Goal: Information Seeking & Learning: Find specific fact

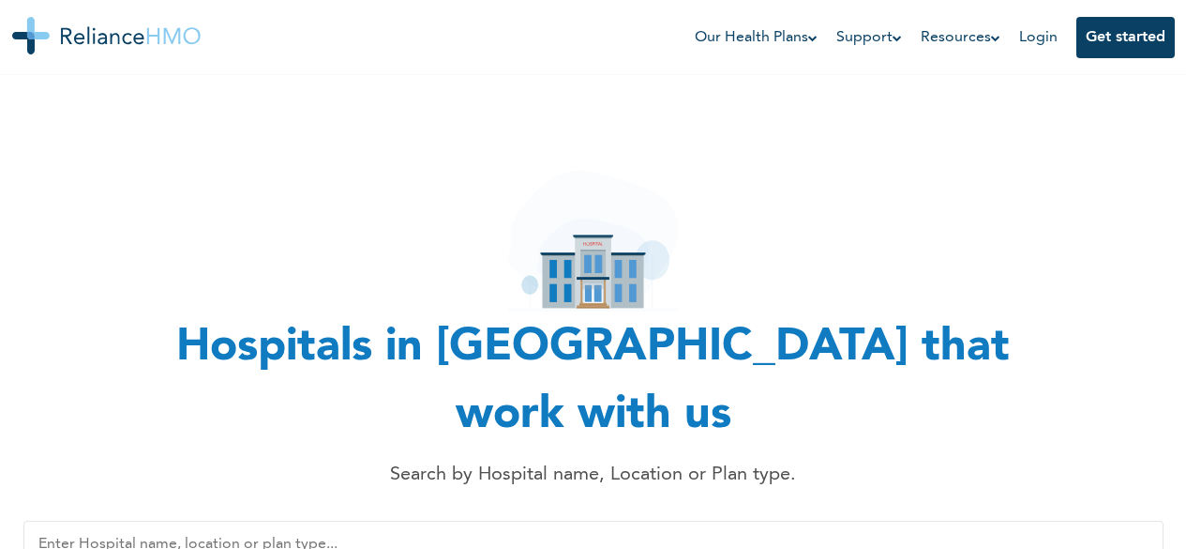
click at [655, 520] on input "text" at bounding box center [593, 544] width 1140 height 48
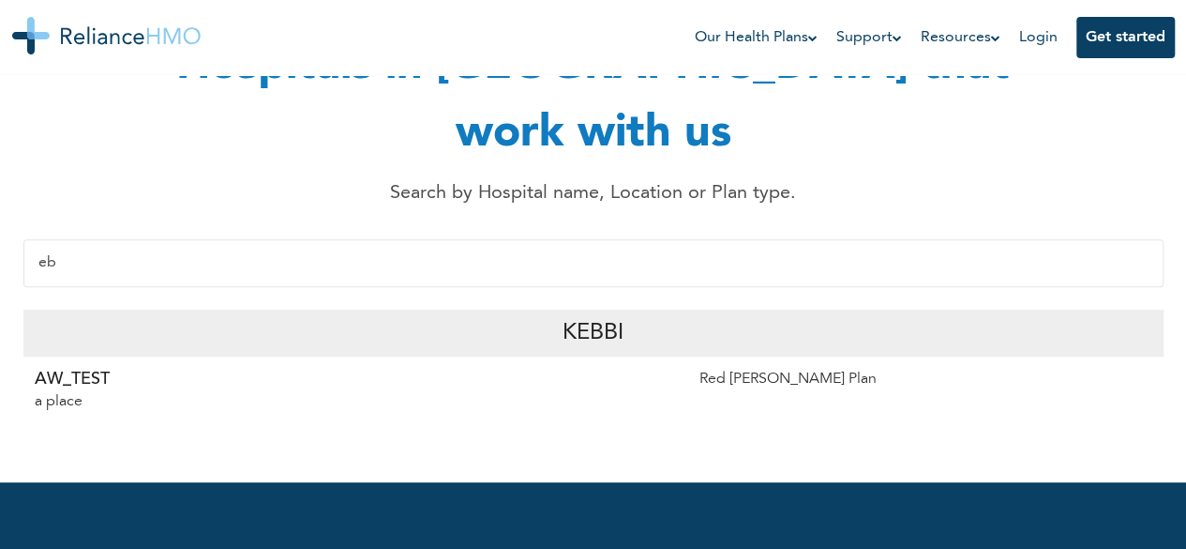
type input "e"
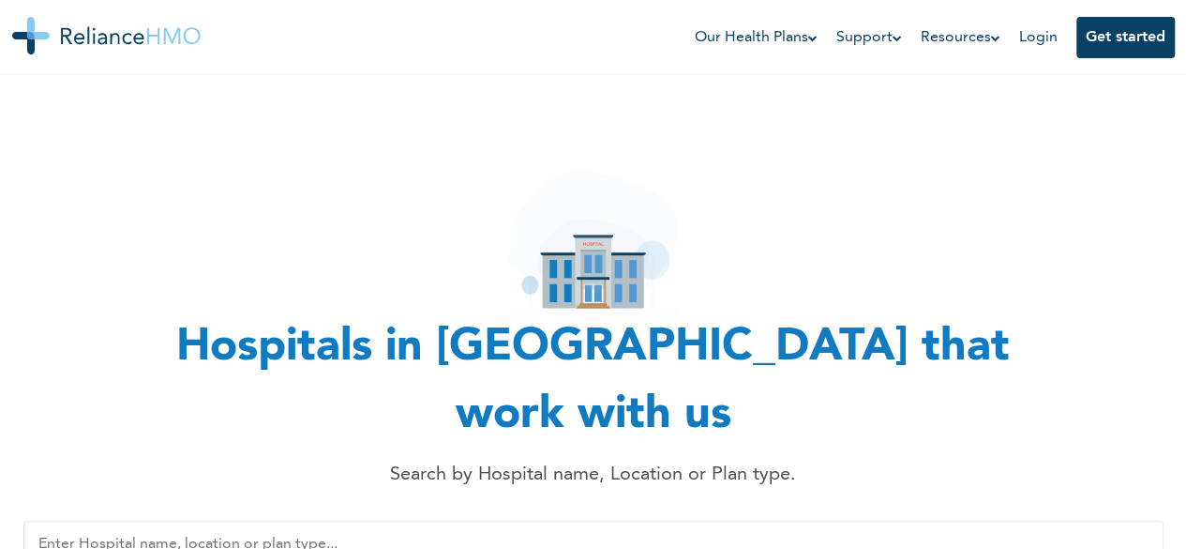
type input "k"
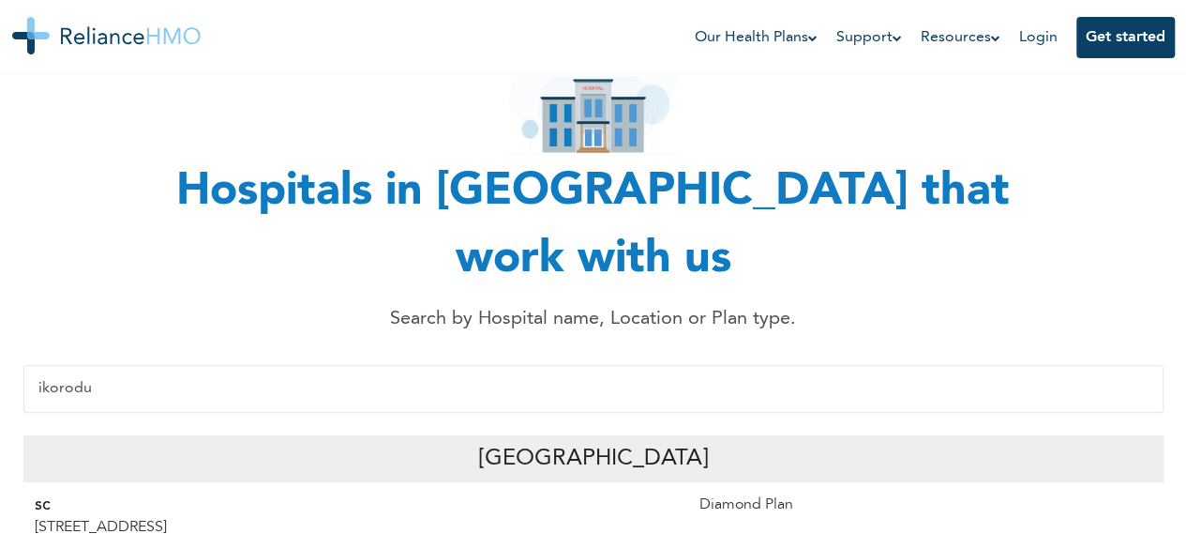
scroll to position [94, 0]
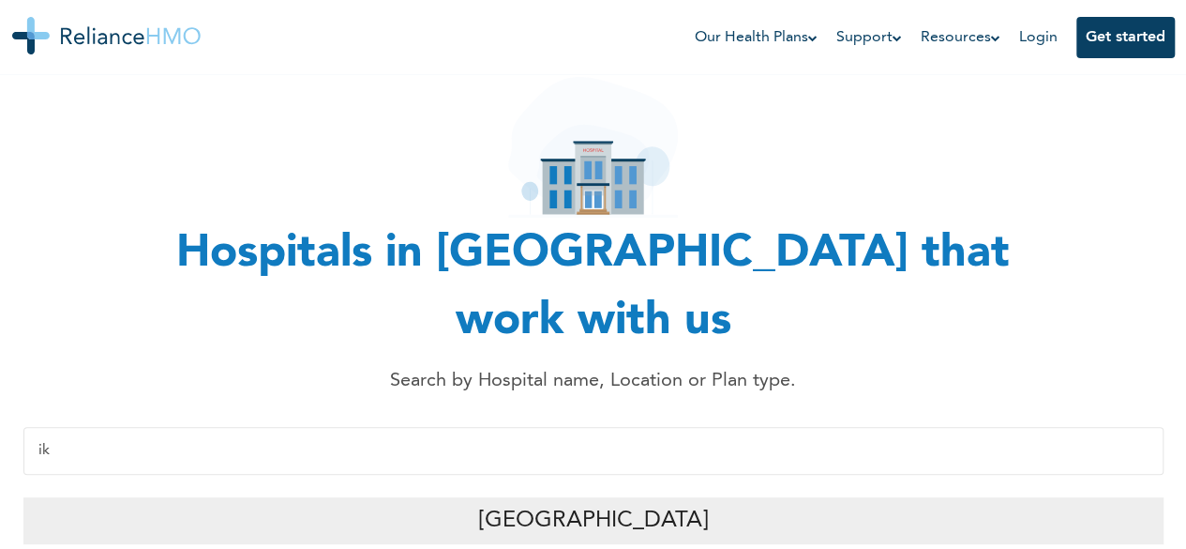
type input "i"
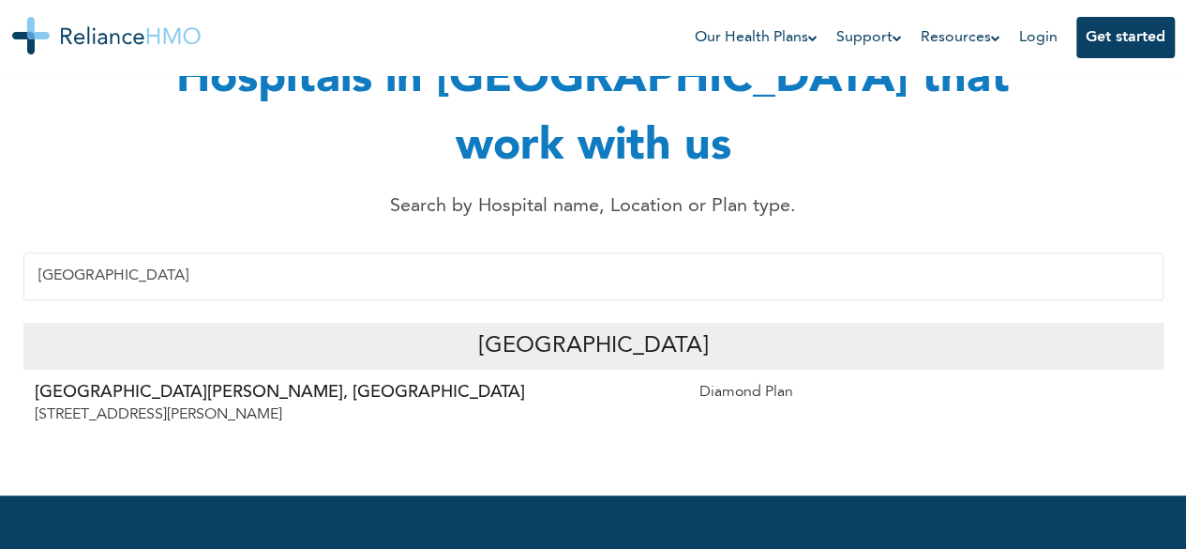
scroll to position [375, 0]
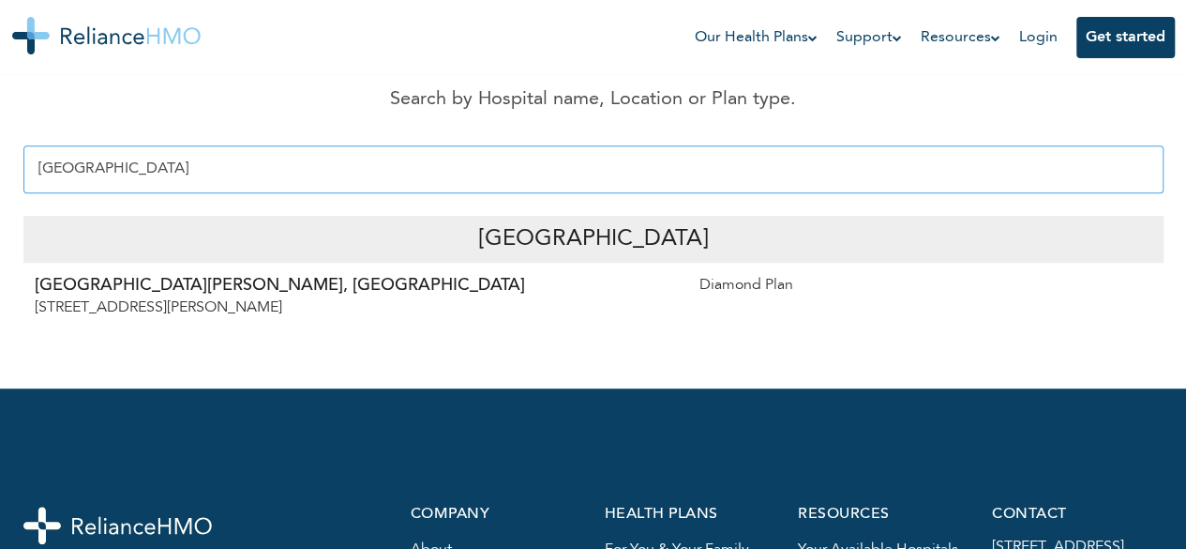
click at [126, 145] on input "[GEOGRAPHIC_DATA]" at bounding box center [593, 169] width 1140 height 48
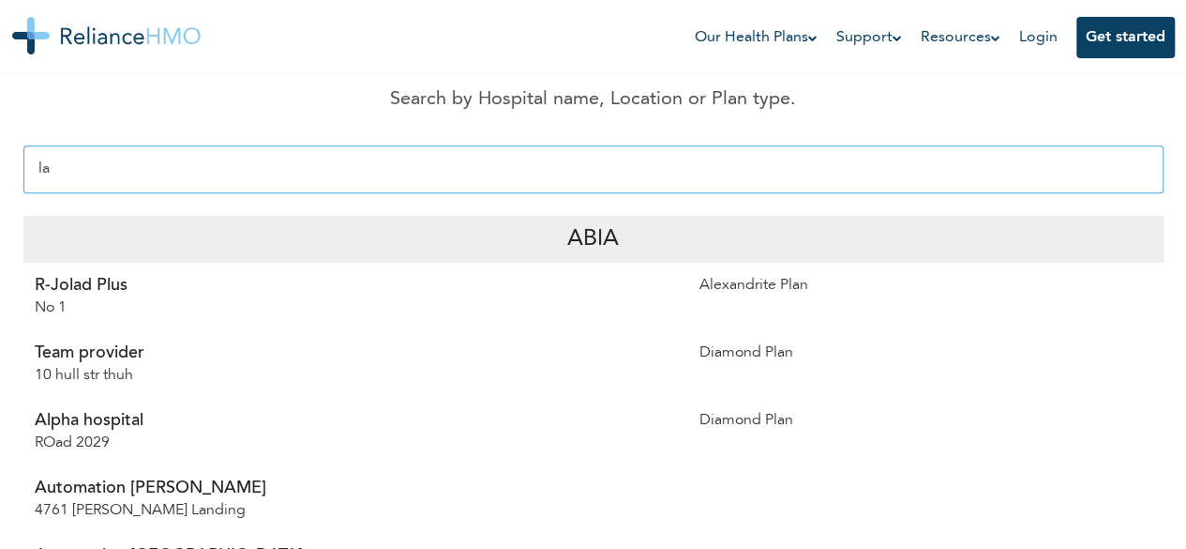
type input "l"
